Goal: Task Accomplishment & Management: Complete application form

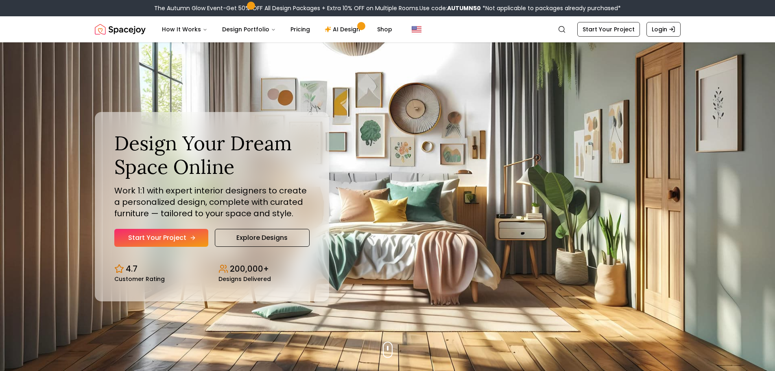
click at [184, 240] on link "Start Your Project" at bounding box center [161, 238] width 94 height 18
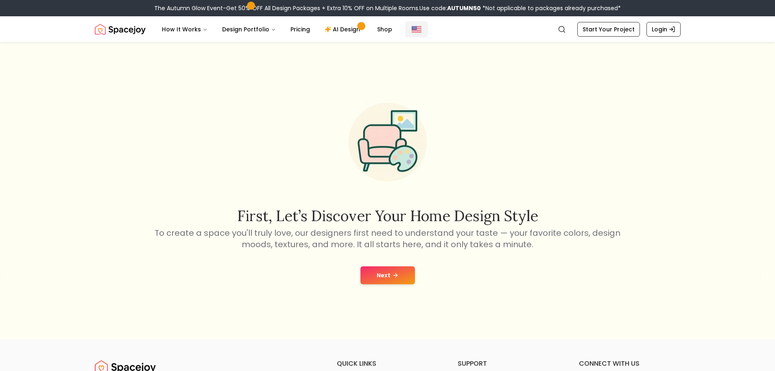
click at [412, 28] on img "Global" at bounding box center [417, 29] width 10 height 10
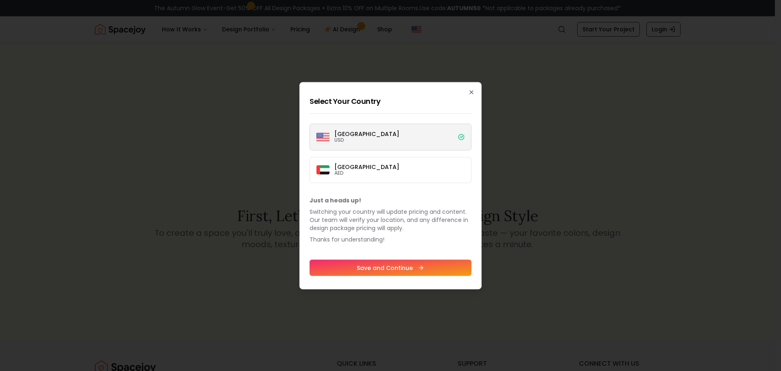
click at [434, 134] on label "[GEOGRAPHIC_DATA] USD" at bounding box center [391, 136] width 162 height 27
click at [0, 0] on button "[GEOGRAPHIC_DATA] USD" at bounding box center [0, 0] width 0 height 0
click at [472, 92] on icon "button" at bounding box center [471, 92] width 7 height 7
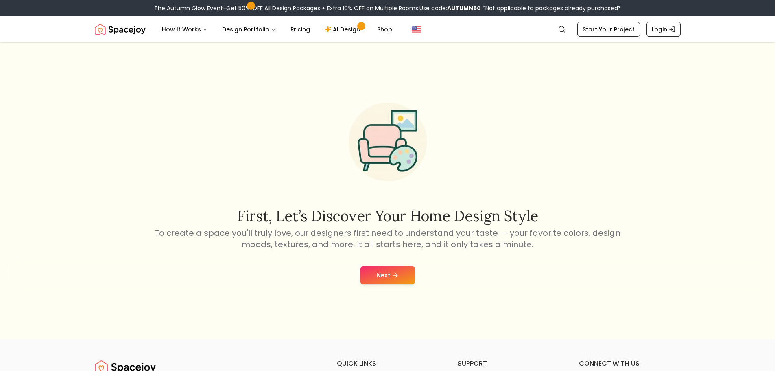
click at [397, 270] on button "Next" at bounding box center [388, 275] width 55 height 18
